Goal: Browse casually

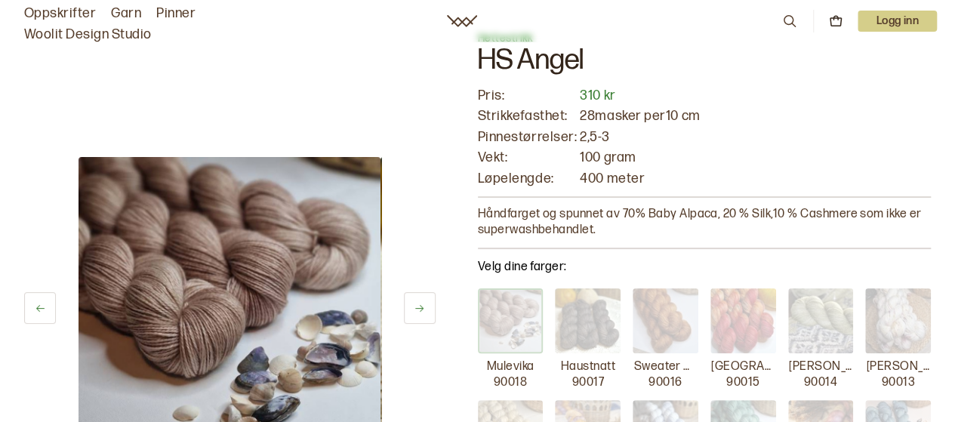
scroll to position [48, 0]
click at [572, 318] on img at bounding box center [588, 321] width 66 height 66
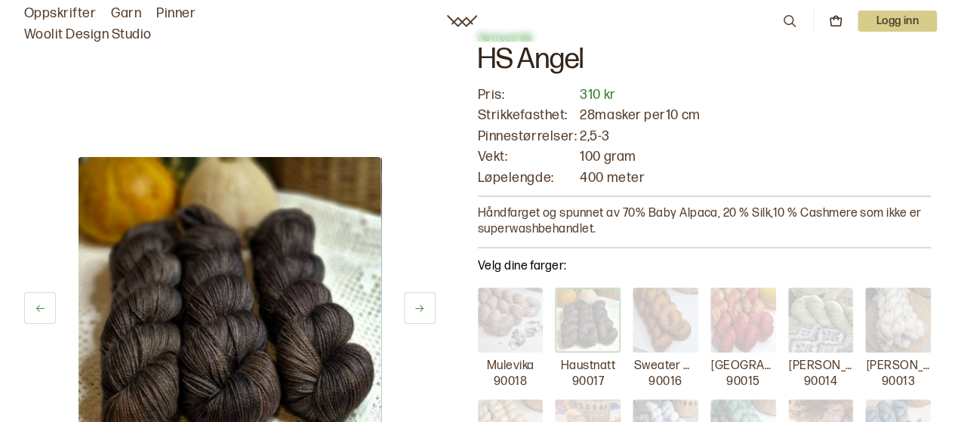
click at [666, 314] on img at bounding box center [665, 321] width 66 height 66
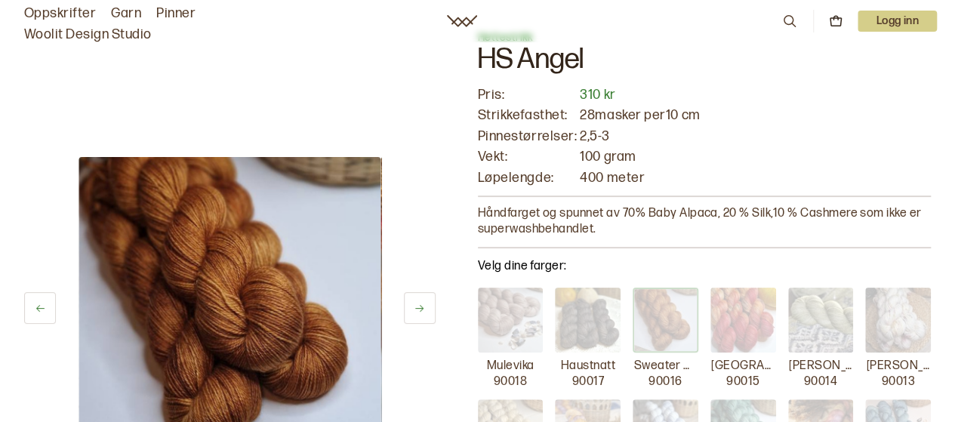
click at [750, 333] on img at bounding box center [743, 321] width 66 height 66
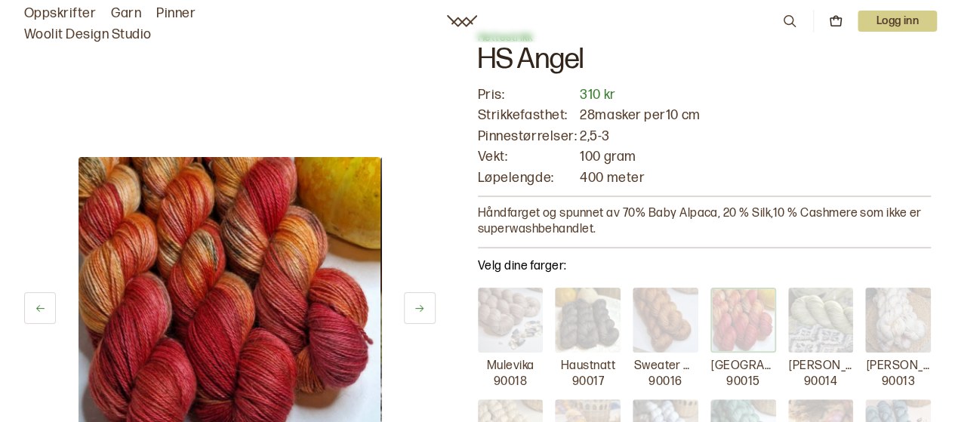
click at [750, 331] on img at bounding box center [743, 321] width 66 height 66
click at [808, 319] on img at bounding box center [821, 321] width 66 height 66
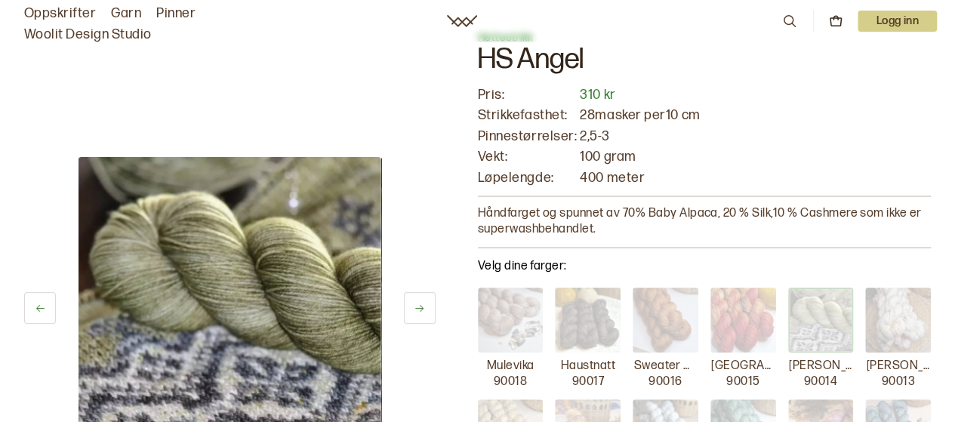
click at [901, 298] on img at bounding box center [898, 321] width 66 height 66
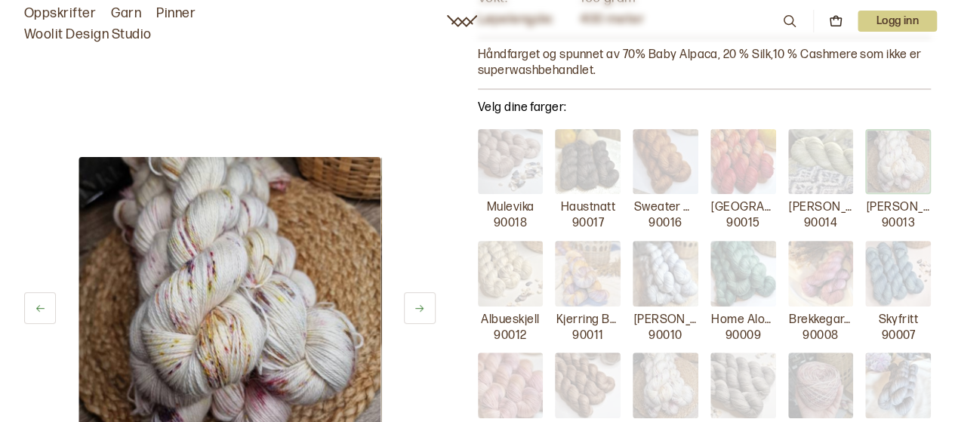
scroll to position [209, 0]
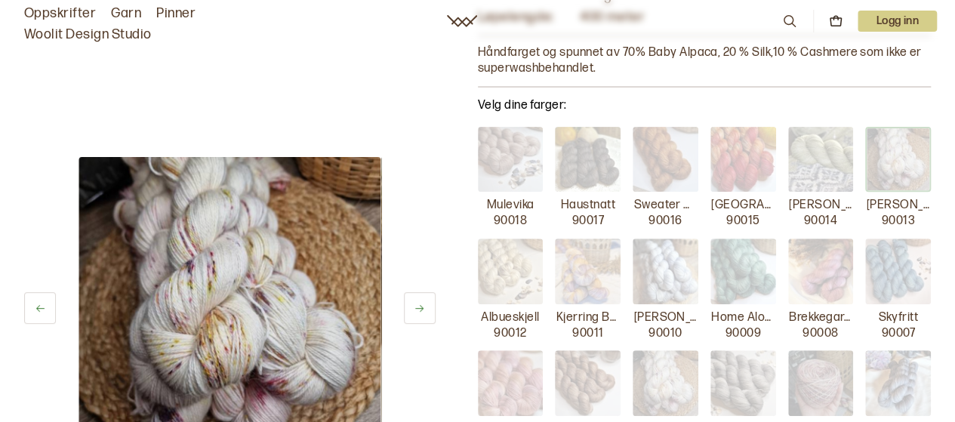
click at [500, 256] on img at bounding box center [511, 271] width 66 height 66
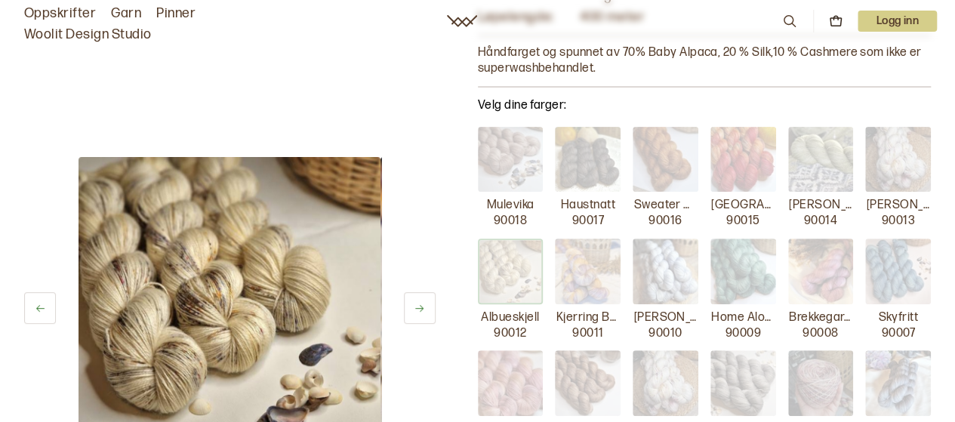
click at [578, 272] on img at bounding box center [588, 271] width 66 height 66
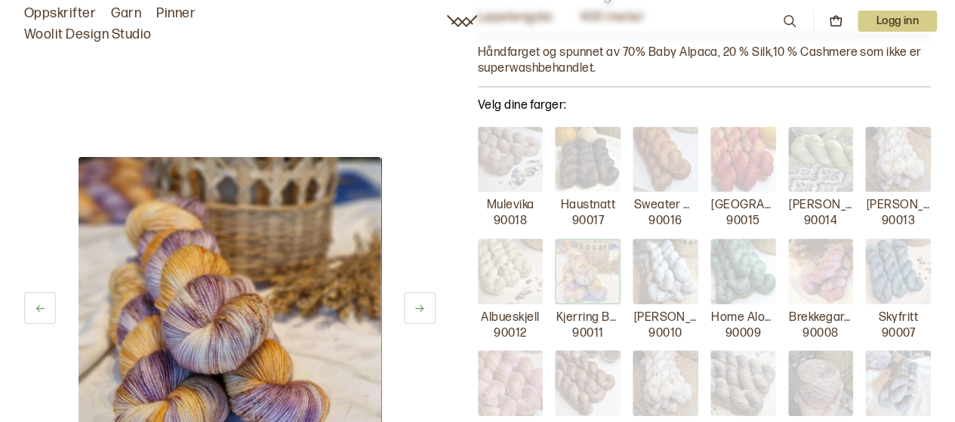
click at [655, 262] on img at bounding box center [665, 271] width 66 height 66
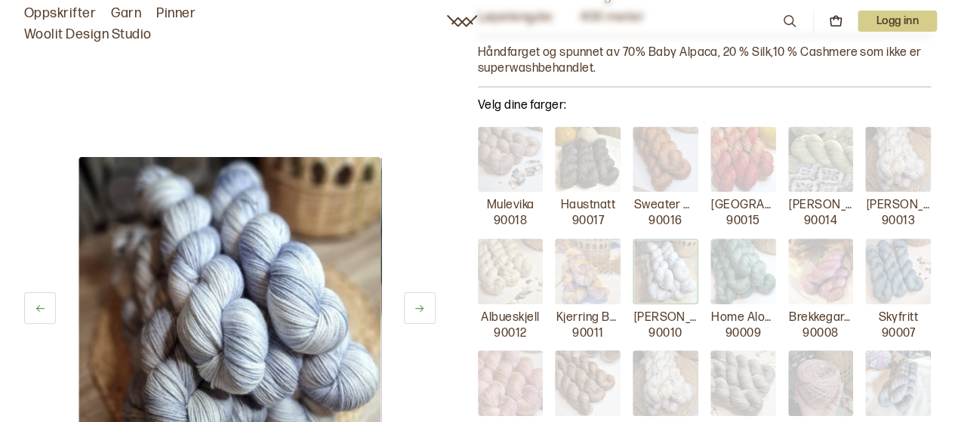
click at [721, 263] on img at bounding box center [743, 271] width 66 height 66
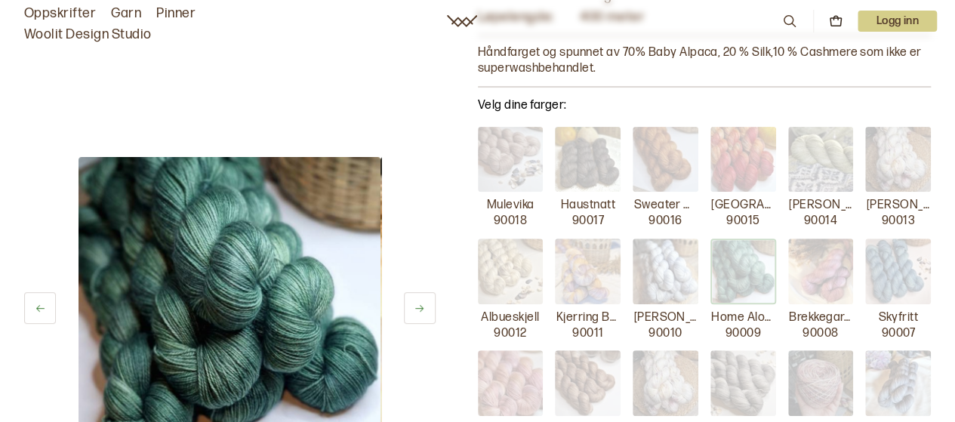
click at [844, 281] on img at bounding box center [821, 271] width 66 height 66
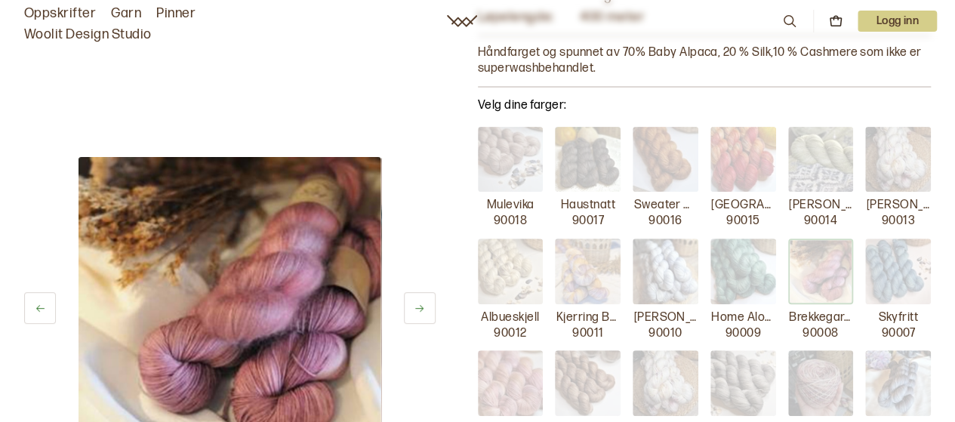
click at [894, 278] on img at bounding box center [898, 271] width 66 height 66
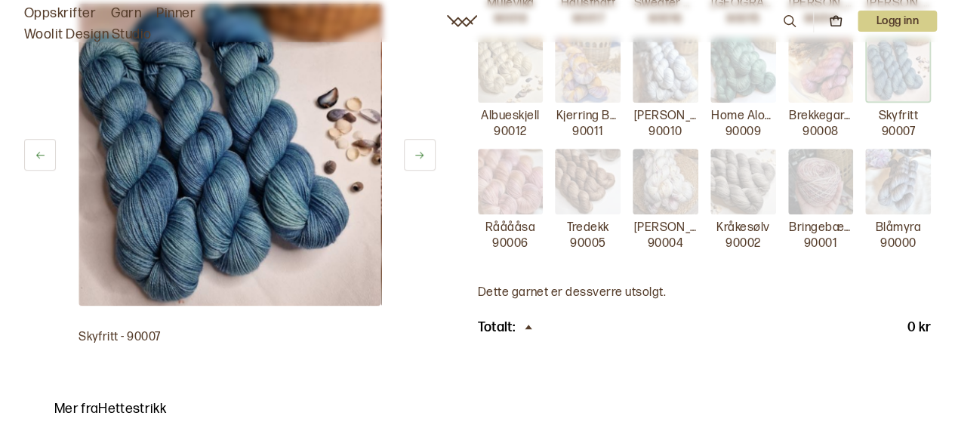
scroll to position [411, 0]
click at [887, 180] on img at bounding box center [898, 181] width 66 height 66
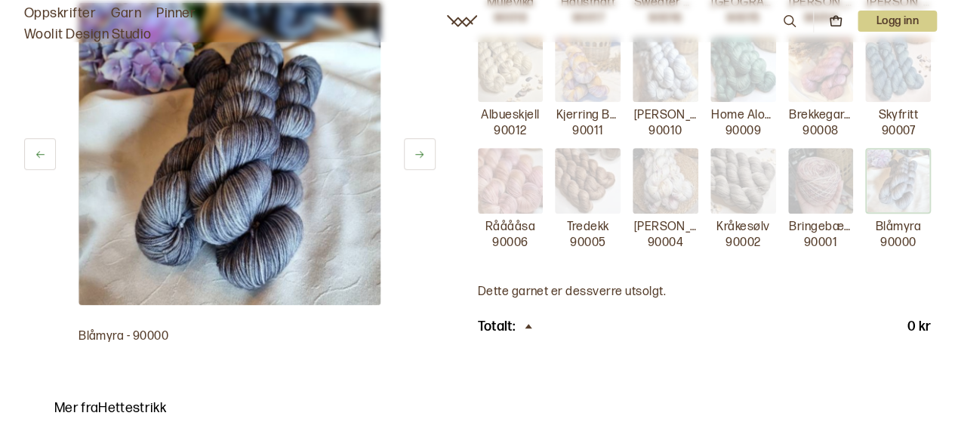
click at [847, 176] on img at bounding box center [821, 181] width 66 height 66
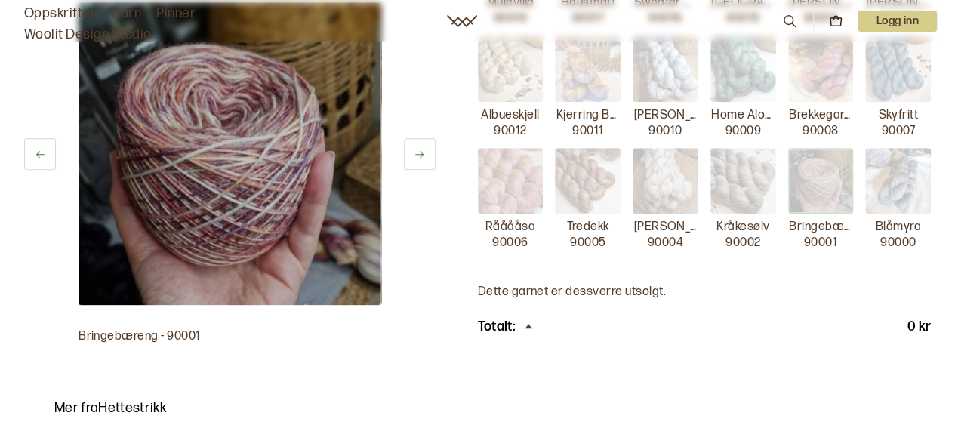
click at [740, 162] on img at bounding box center [743, 181] width 66 height 66
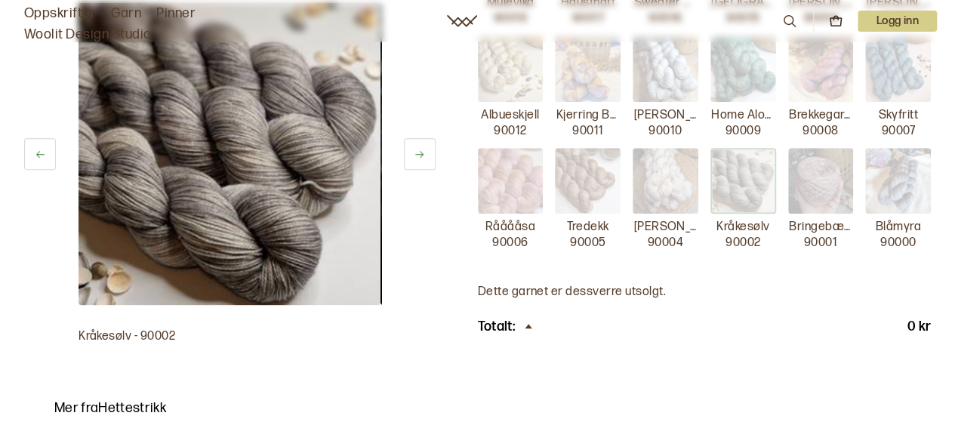
click at [684, 165] on img at bounding box center [665, 181] width 66 height 66
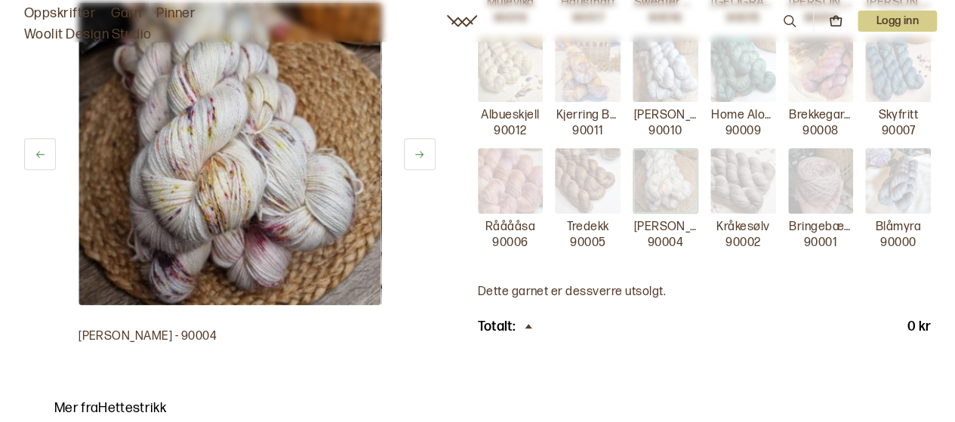
click at [558, 165] on img at bounding box center [588, 181] width 66 height 66
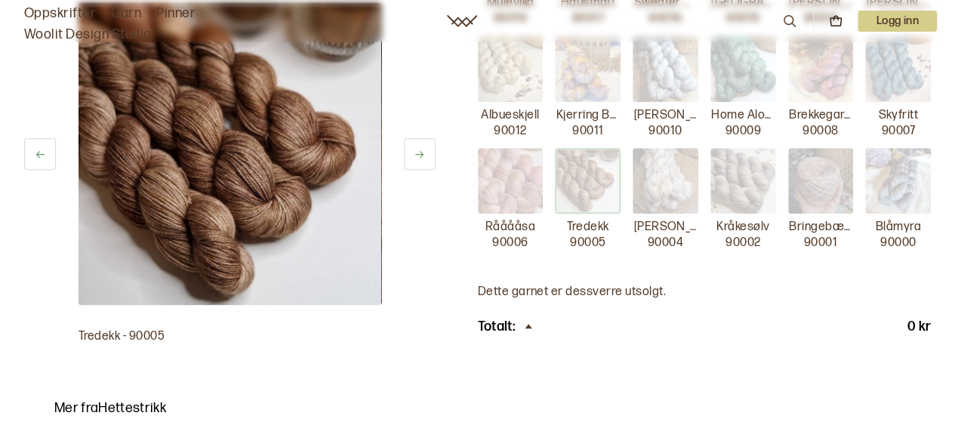
click at [534, 165] on img at bounding box center [511, 181] width 66 height 66
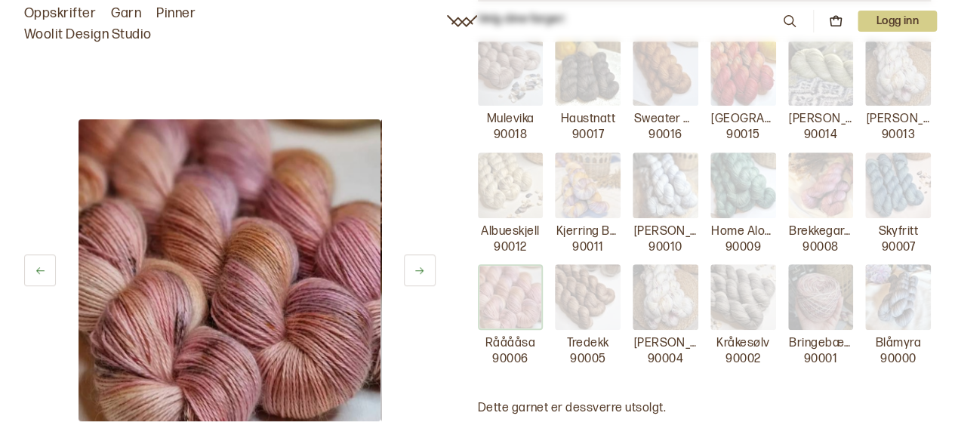
scroll to position [297, 0]
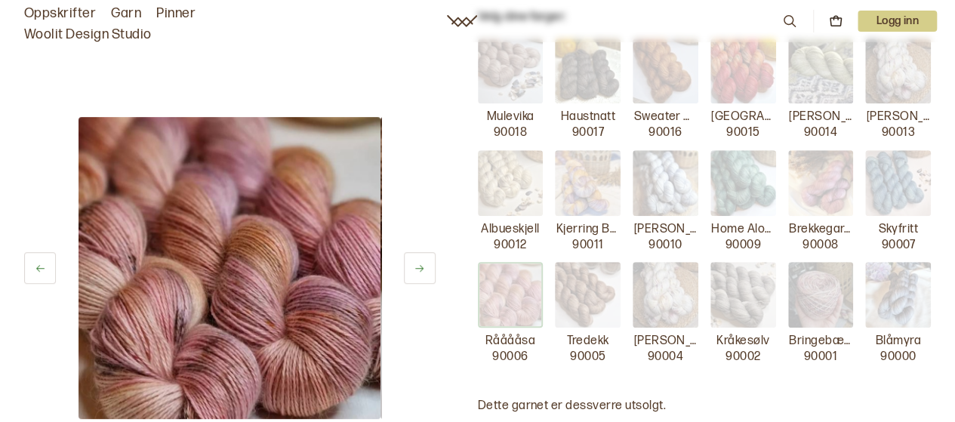
click at [829, 308] on img at bounding box center [821, 295] width 66 height 66
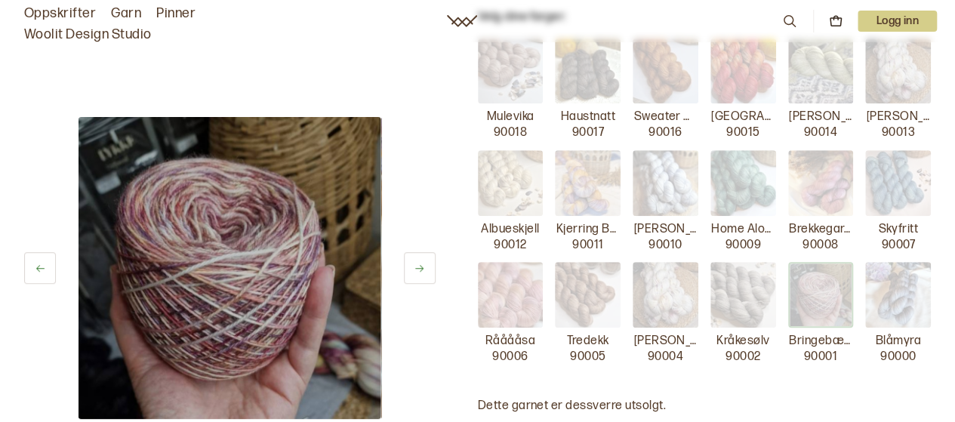
scroll to position [0, 0]
